Goal: Check status

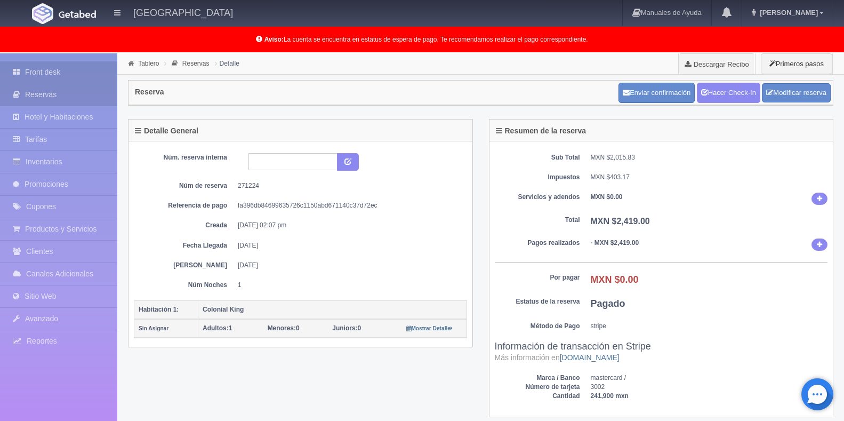
click at [72, 74] on link "Front desk" at bounding box center [58, 72] width 117 height 22
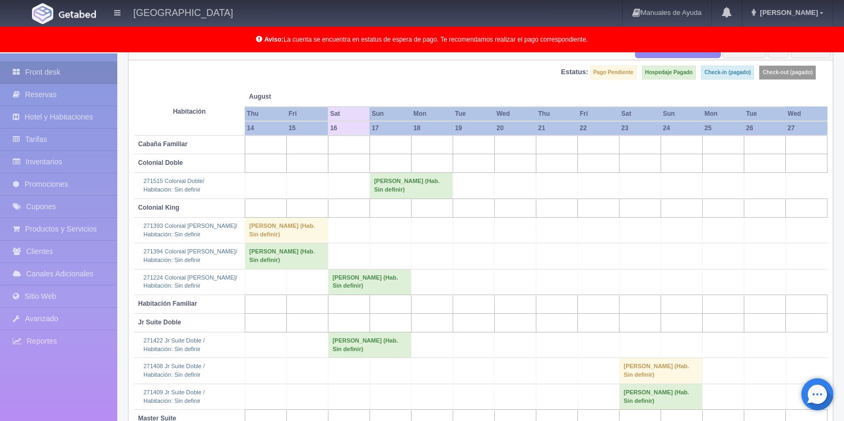
scroll to position [107, 0]
click at [401, 185] on td "[PERSON_NAME] (Hab. Sin definir)" at bounding box center [410, 186] width 83 height 26
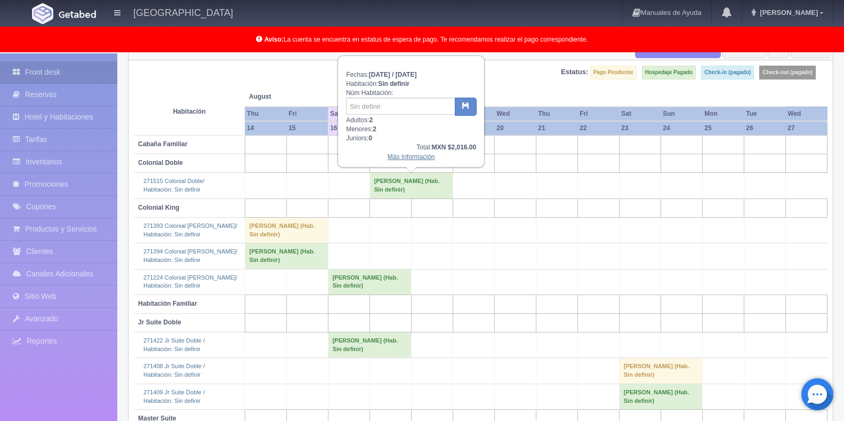
click at [391, 157] on link "Más Información" at bounding box center [411, 156] width 47 height 7
